Goal: Information Seeking & Learning: Check status

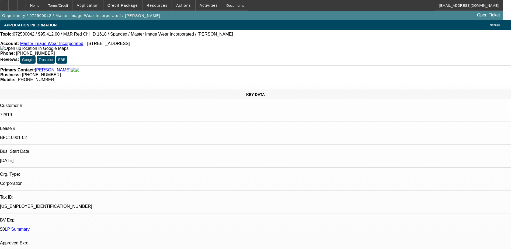
select select "0"
select select "0.1"
select select "0"
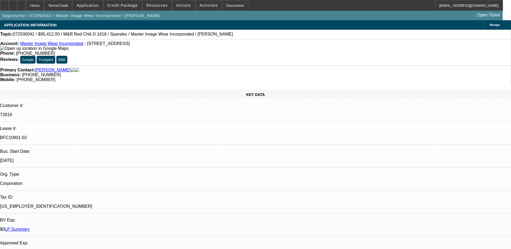
select select "0.1"
select select "0"
select select "0.1"
select select "0"
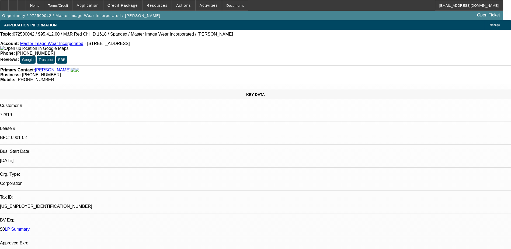
select select "0"
select select "0.1"
select select "1"
select select "4"
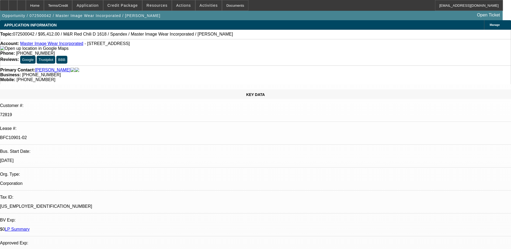
select select "1"
select select "4"
select select "1"
select select "3"
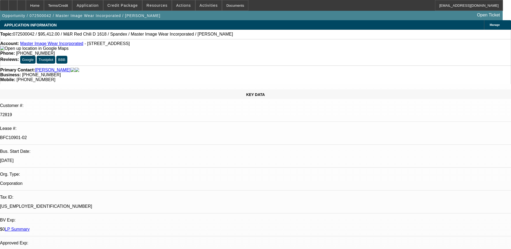
select select "4"
select select "1"
select select "3"
select select "4"
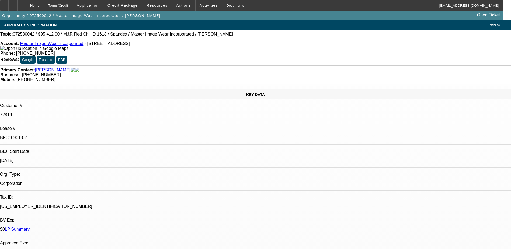
scroll to position [135, 0]
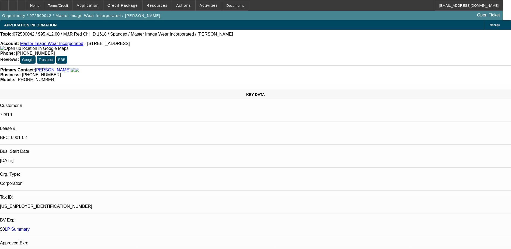
scroll to position [511, 0]
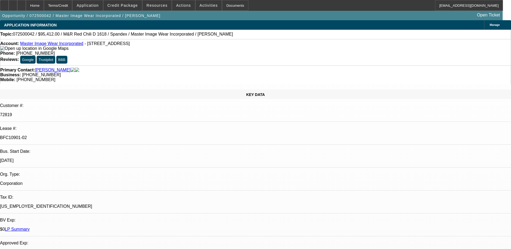
scroll to position [0, 0]
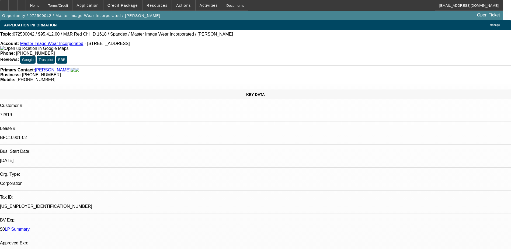
drag, startPoint x: 453, startPoint y: 185, endPoint x: 389, endPoint y: 184, distance: 63.8
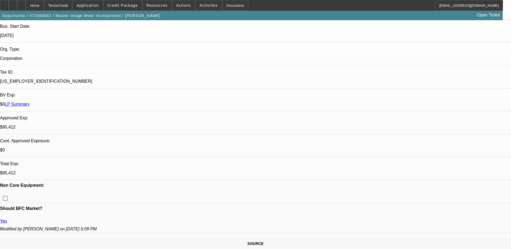
scroll to position [161, 0]
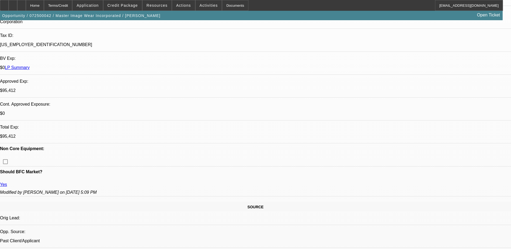
drag, startPoint x: 425, startPoint y: 173, endPoint x: 410, endPoint y: 178, distance: 15.2
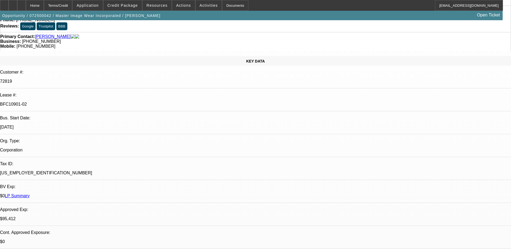
scroll to position [27, 0]
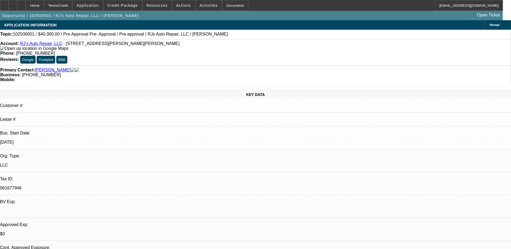
select select "0"
select select "6"
select select "0"
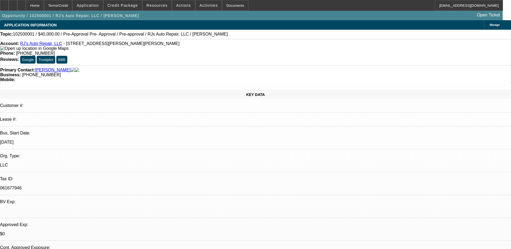
select select "0"
select select "3"
select select "0"
select select "6"
